Goal: Navigation & Orientation: Find specific page/section

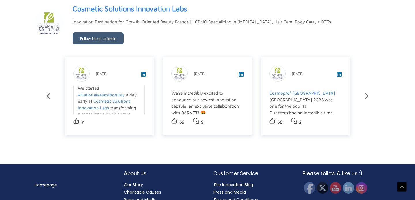
scroll to position [1014, 0]
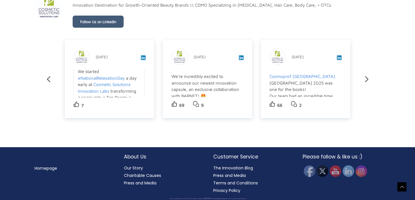
click at [135, 167] on link "Our Story" at bounding box center [133, 168] width 19 height 6
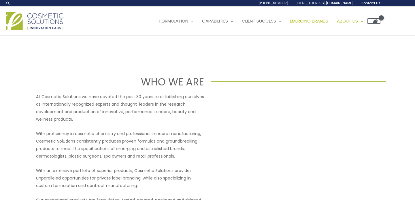
click at [316, 22] on span "Emerging Brands" at bounding box center [309, 21] width 38 height 6
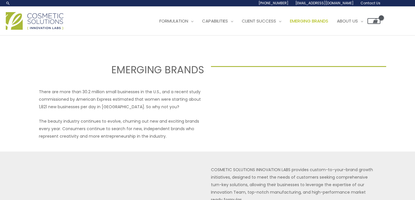
click at [44, 22] on img at bounding box center [35, 21] width 58 height 18
